Goal: Find specific page/section: Find specific page/section

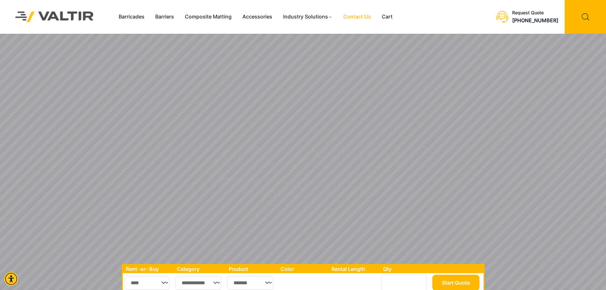
click at [359, 17] on link "Contact Us" at bounding box center [357, 17] width 39 height 10
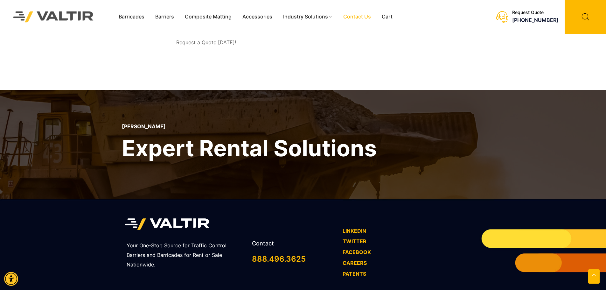
scroll to position [440, 0]
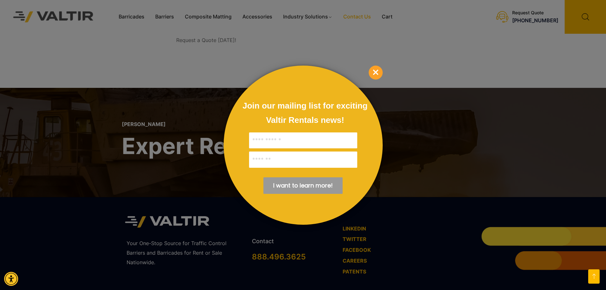
click at [375, 70] on span "×" at bounding box center [376, 73] width 14 height 14
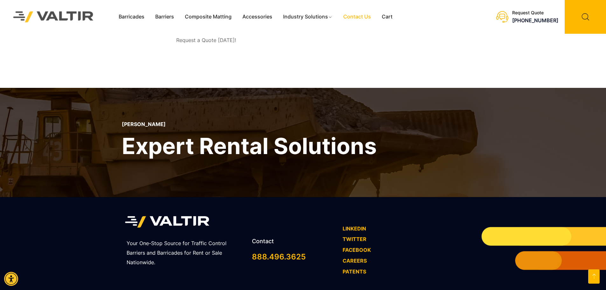
click at [47, 18] on img at bounding box center [53, 17] width 97 height 28
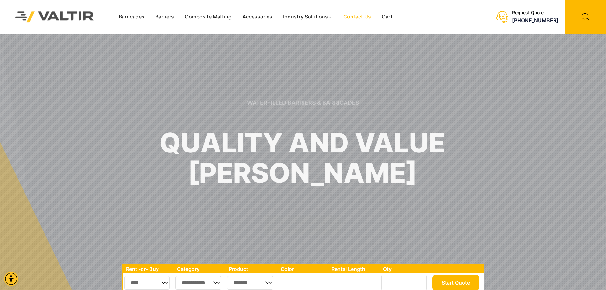
click at [349, 16] on link "Contact Us" at bounding box center [357, 17] width 39 height 10
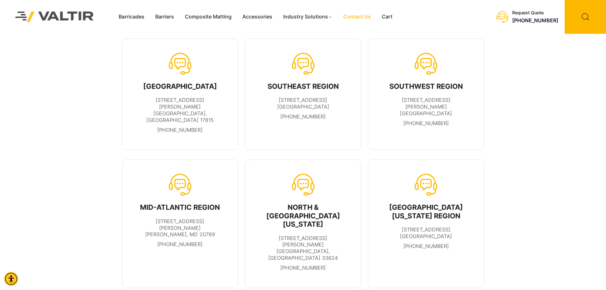
click at [552, 124] on div "NORTH REGION 900 Patterson Drive Bloomsburg, PA 17815 570-380-2856 SOUTHEAST RE…" at bounding box center [303, 94] width 606 height 121
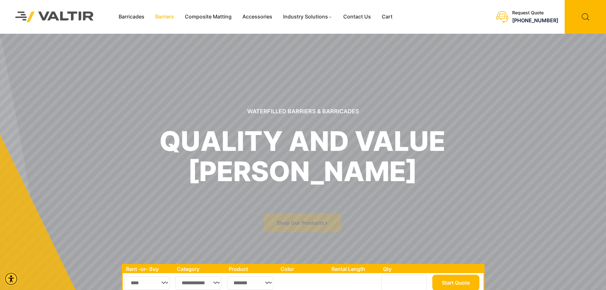
click at [164, 17] on link "Barriers" at bounding box center [165, 17] width 30 height 10
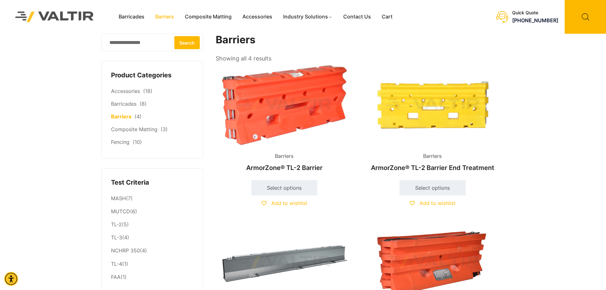
click at [81, 72] on div "Barricades Barriers Composite Matting Accessories Industry Solutions Constructi…" at bounding box center [303, 113] width 606 height 226
click at [314, 35] on h1 "Barriers" at bounding box center [359, 40] width 286 height 12
